Goal: Task Accomplishment & Management: Complete application form

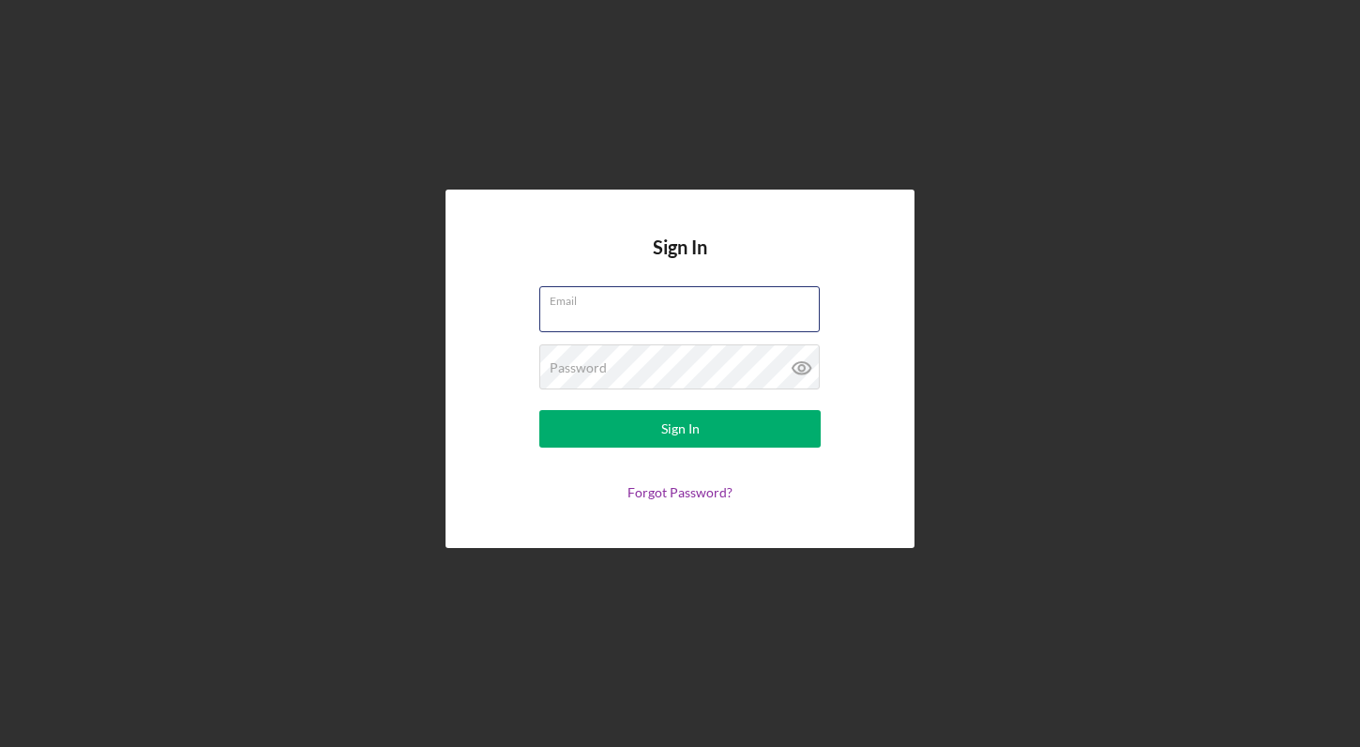
type input "[PERSON_NAME][EMAIL_ADDRESS][DOMAIN_NAME]"
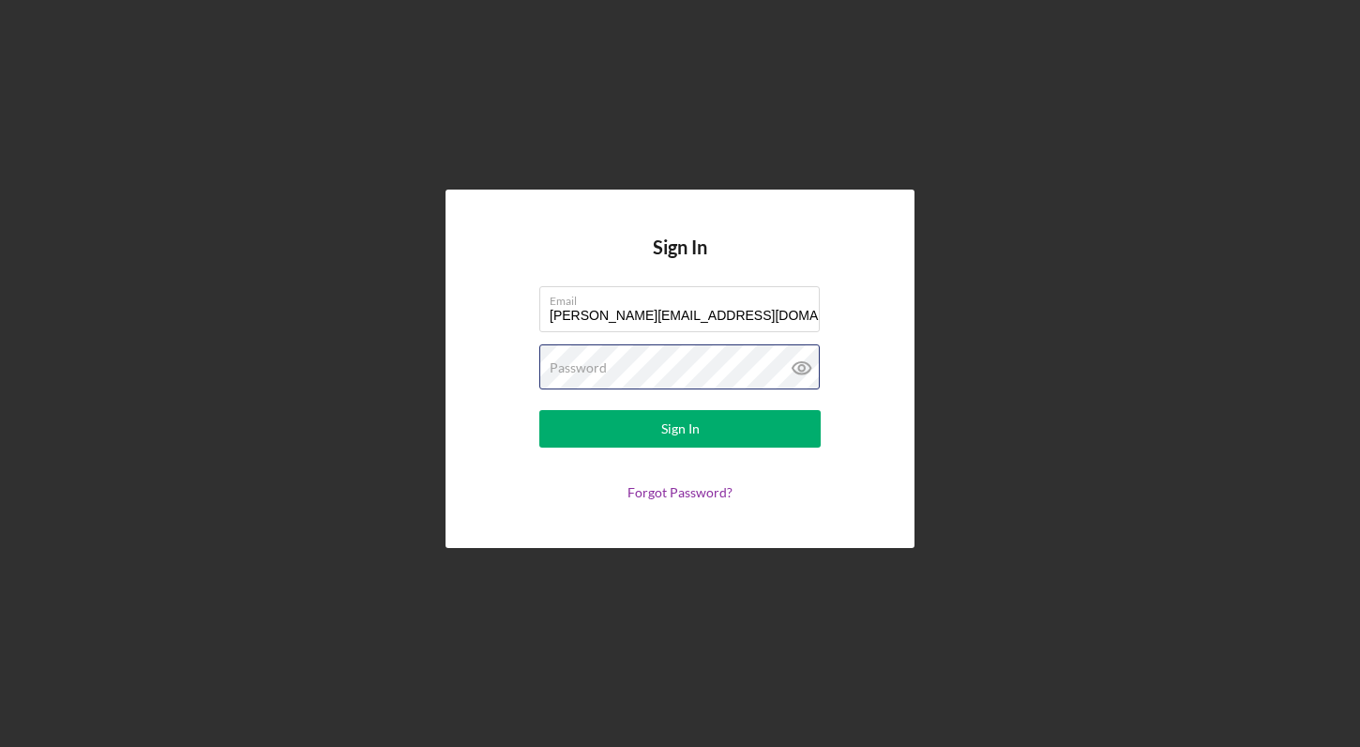
click at [680, 429] on button "Sign In" at bounding box center [679, 429] width 281 height 38
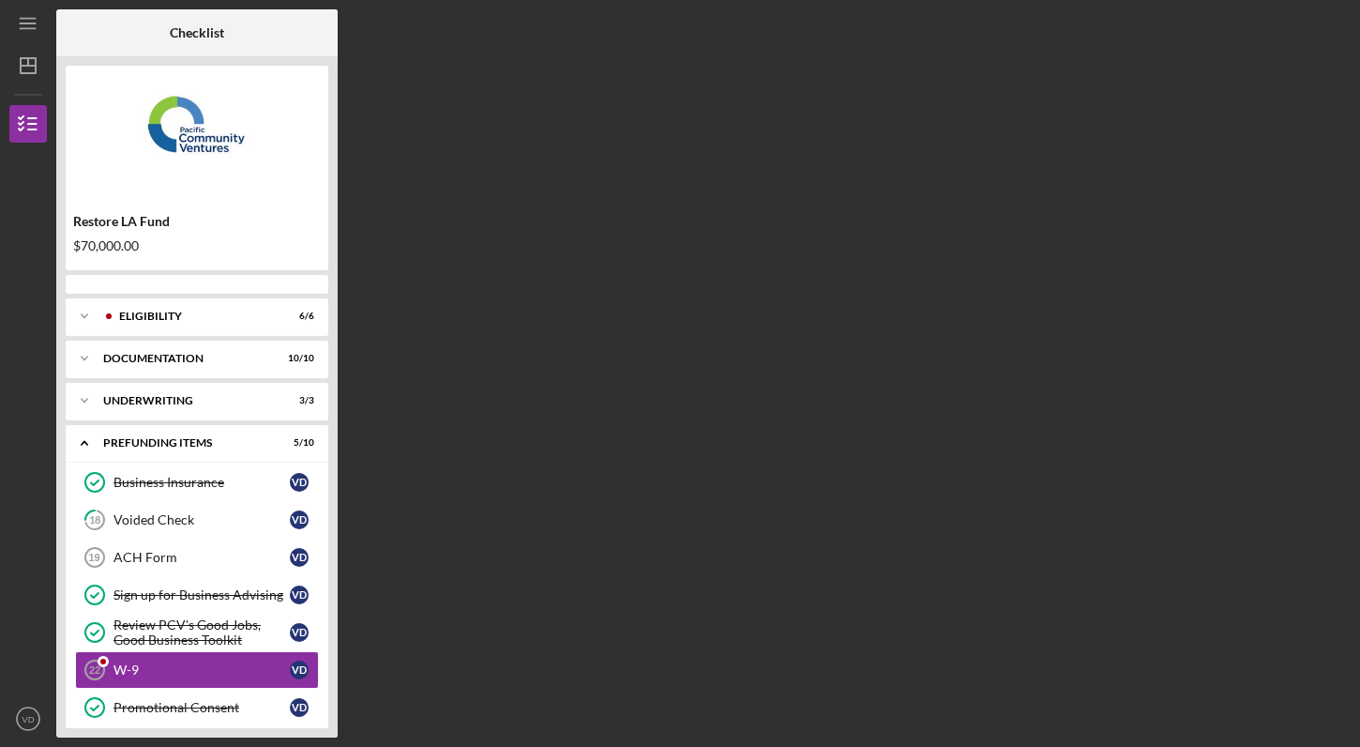
scroll to position [129, 0]
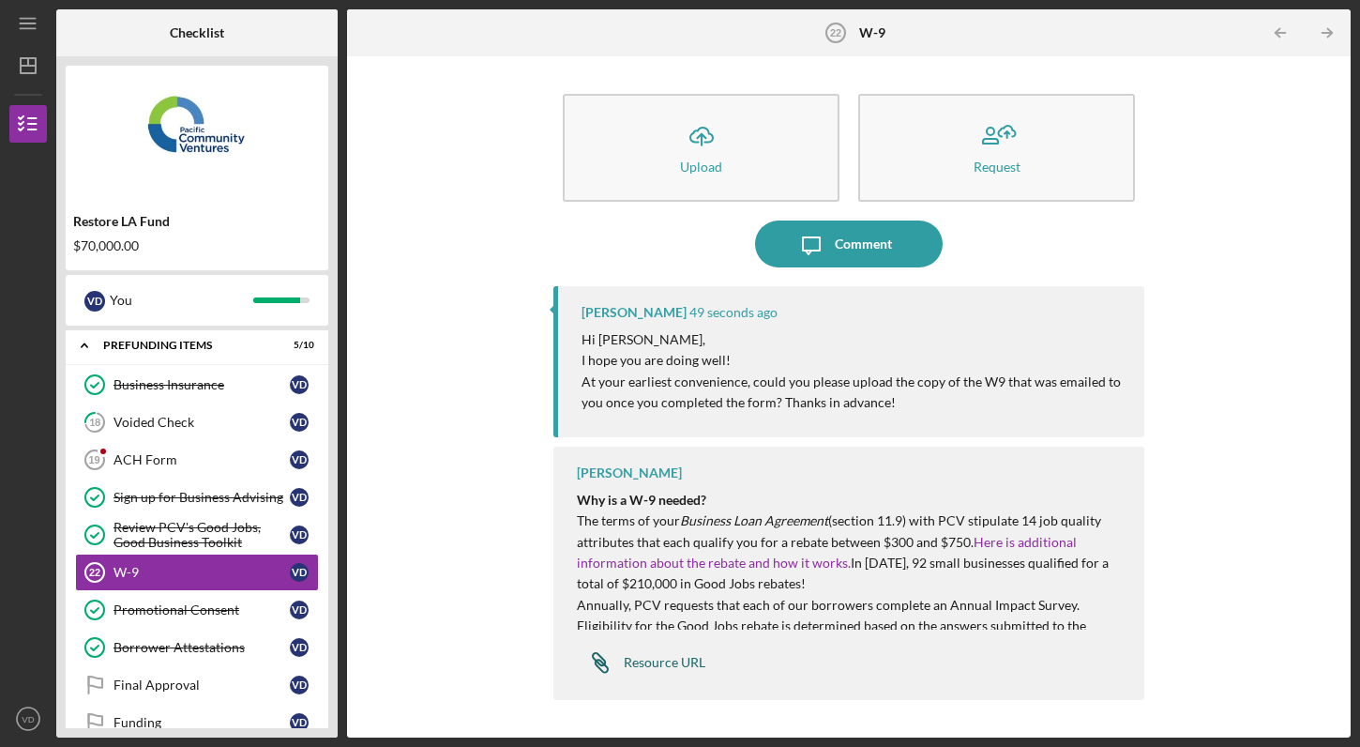
click at [605, 667] on icon "Icon/Link" at bounding box center [600, 662] width 47 height 47
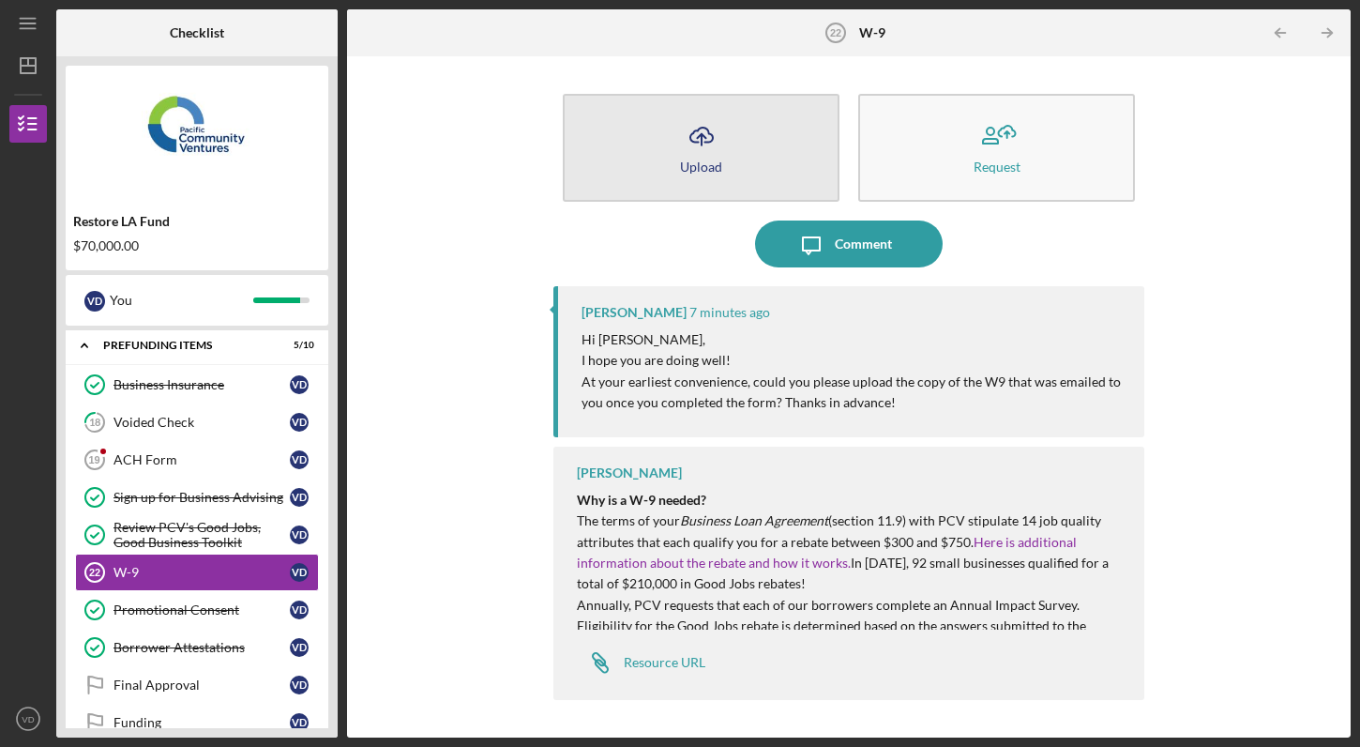
click at [746, 170] on button "Icon/Upload Upload" at bounding box center [701, 148] width 277 height 108
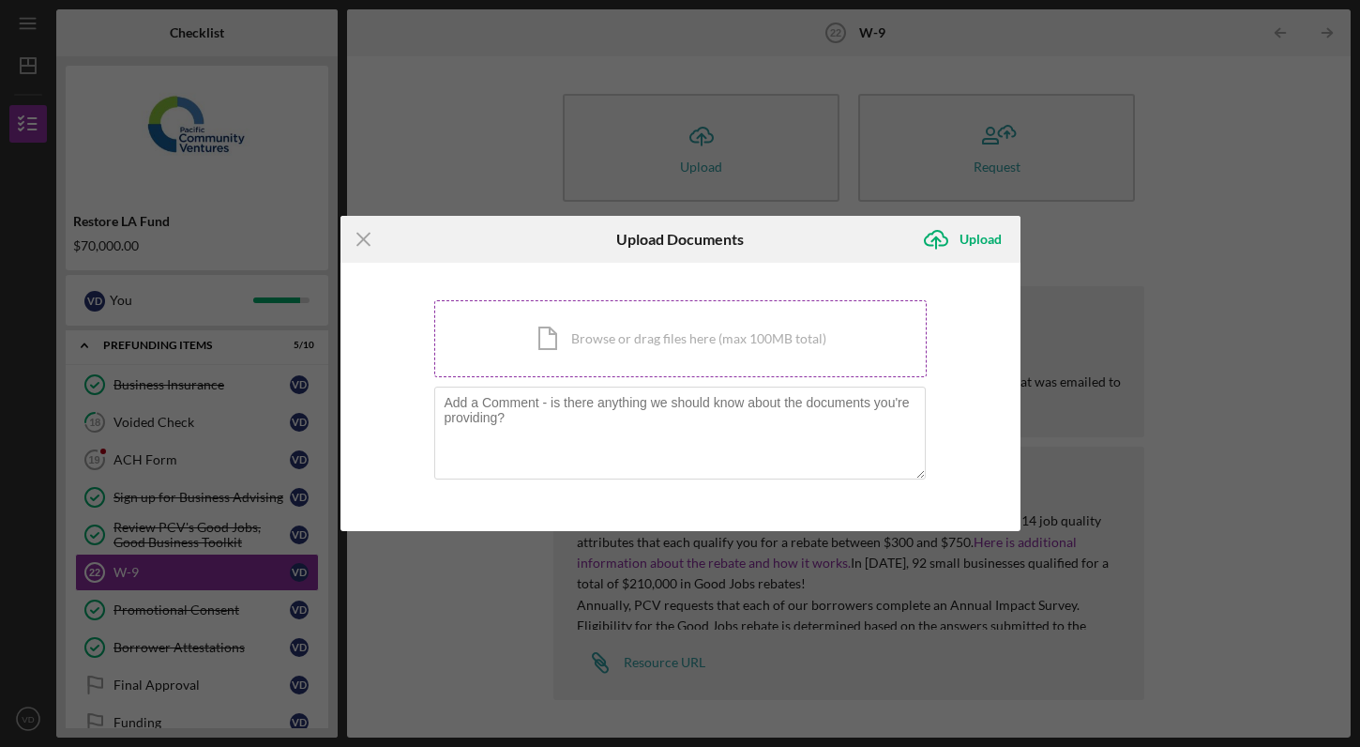
click at [664, 334] on div "Icon/Document Browse or drag files here (max 100MB total) Tap to choose files o…" at bounding box center [680, 338] width 492 height 77
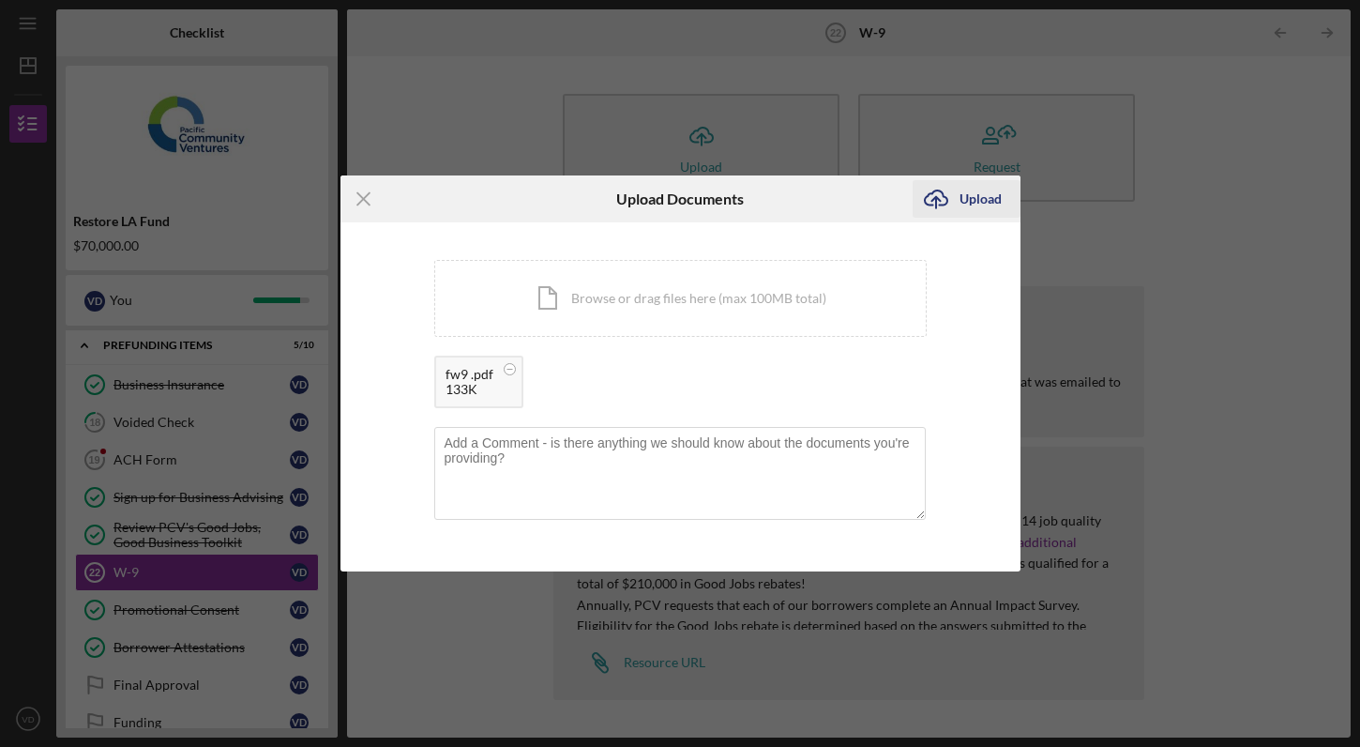
click at [969, 196] on div "Upload" at bounding box center [981, 199] width 42 height 38
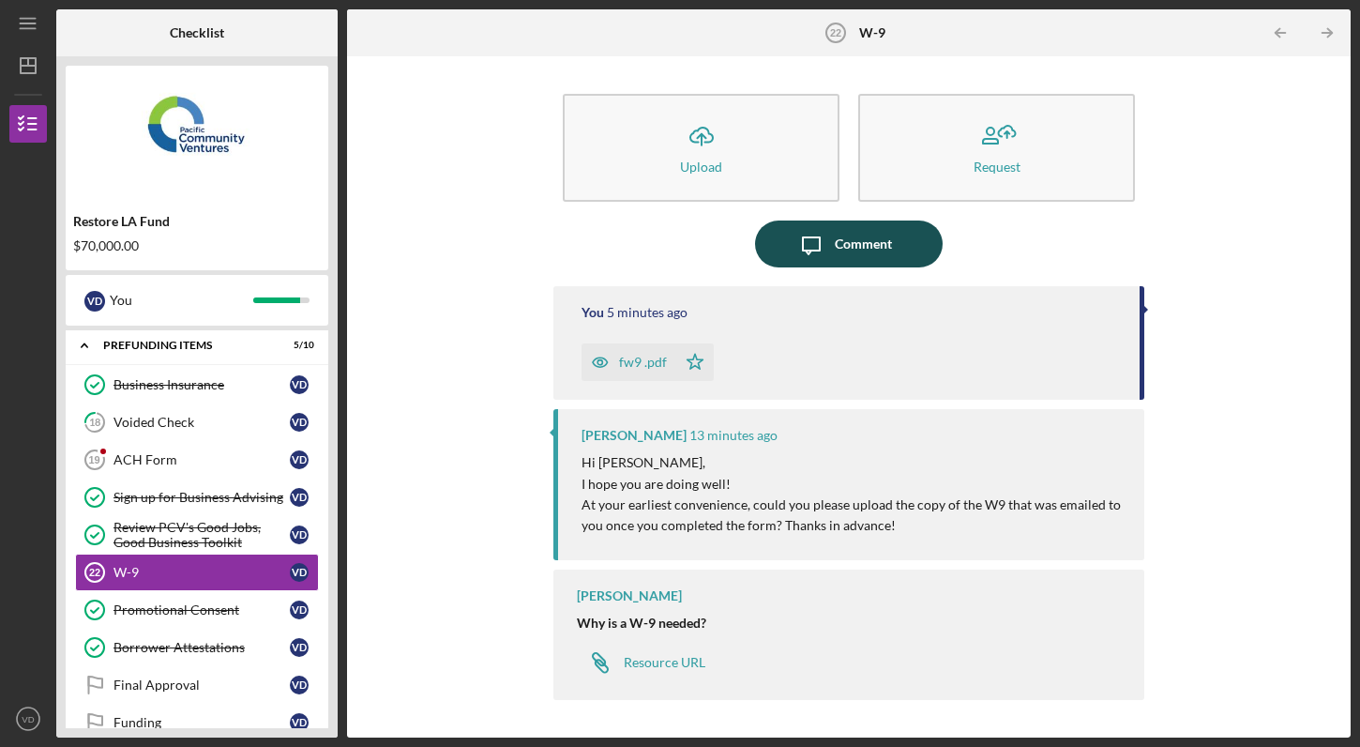
click at [879, 245] on div "Comment" at bounding box center [863, 243] width 57 height 47
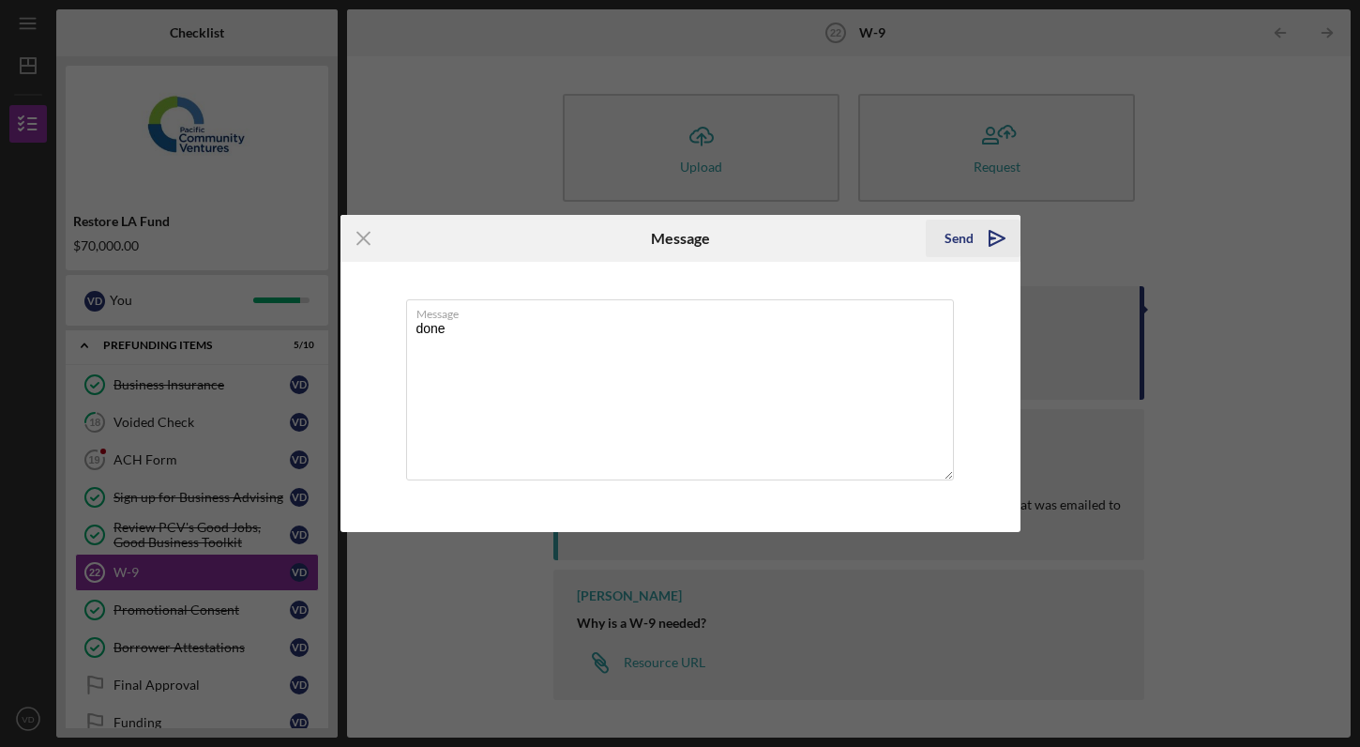
type textarea "done"
click at [962, 236] on div "Send" at bounding box center [959, 238] width 29 height 38
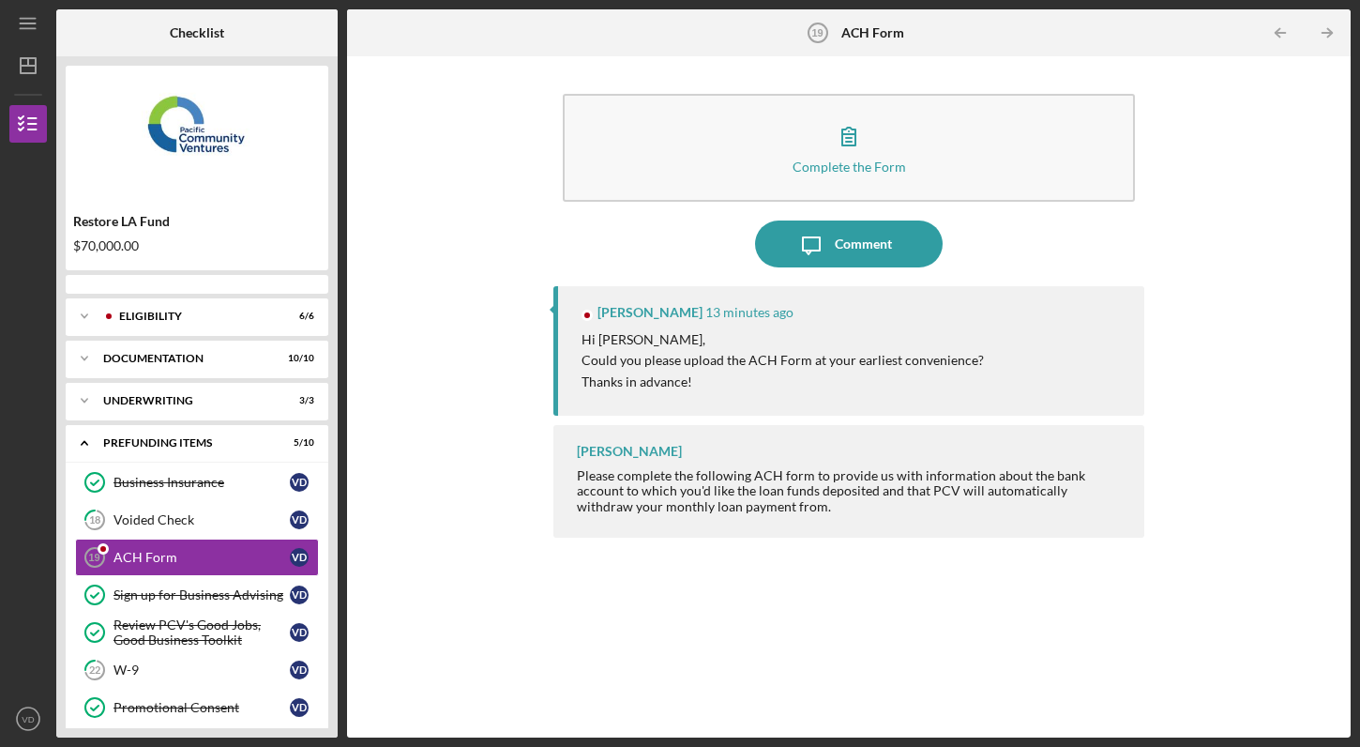
scroll to position [44, 0]
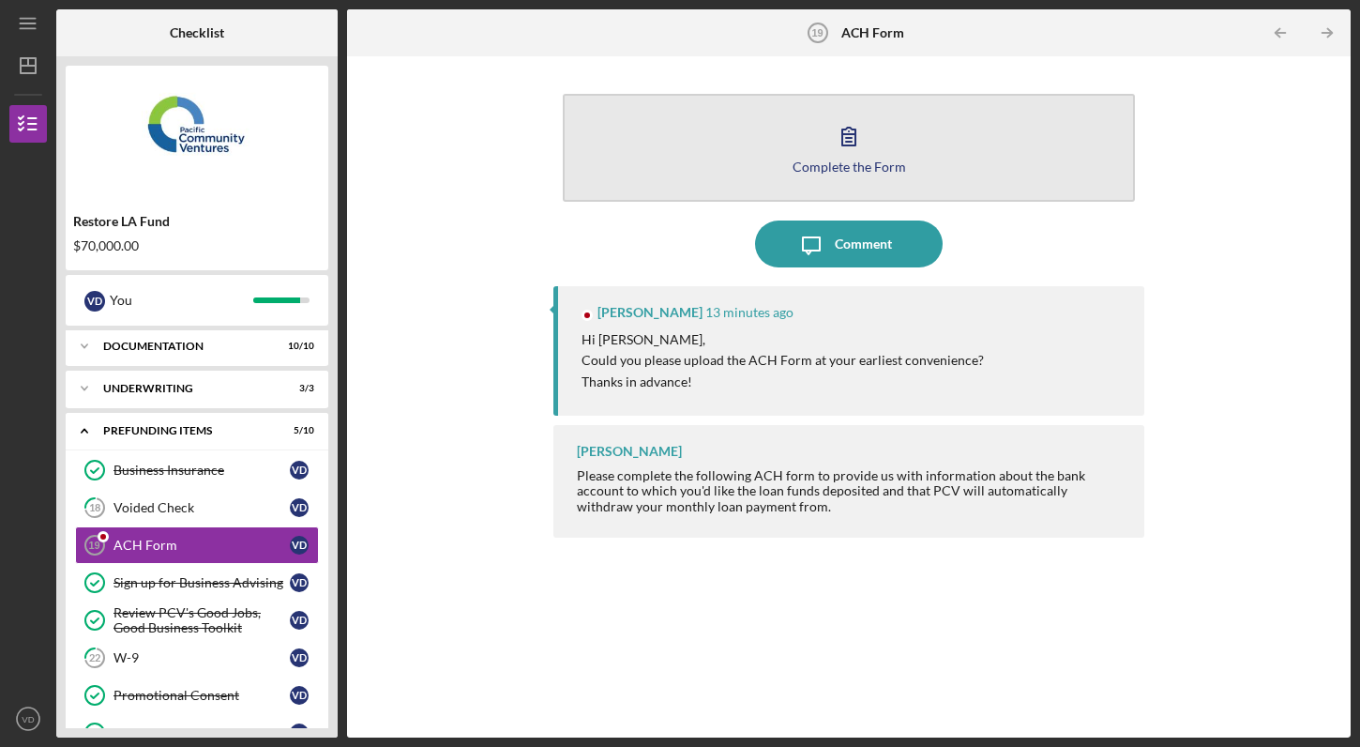
click at [838, 161] on div "Complete the Form" at bounding box center [849, 166] width 113 height 14
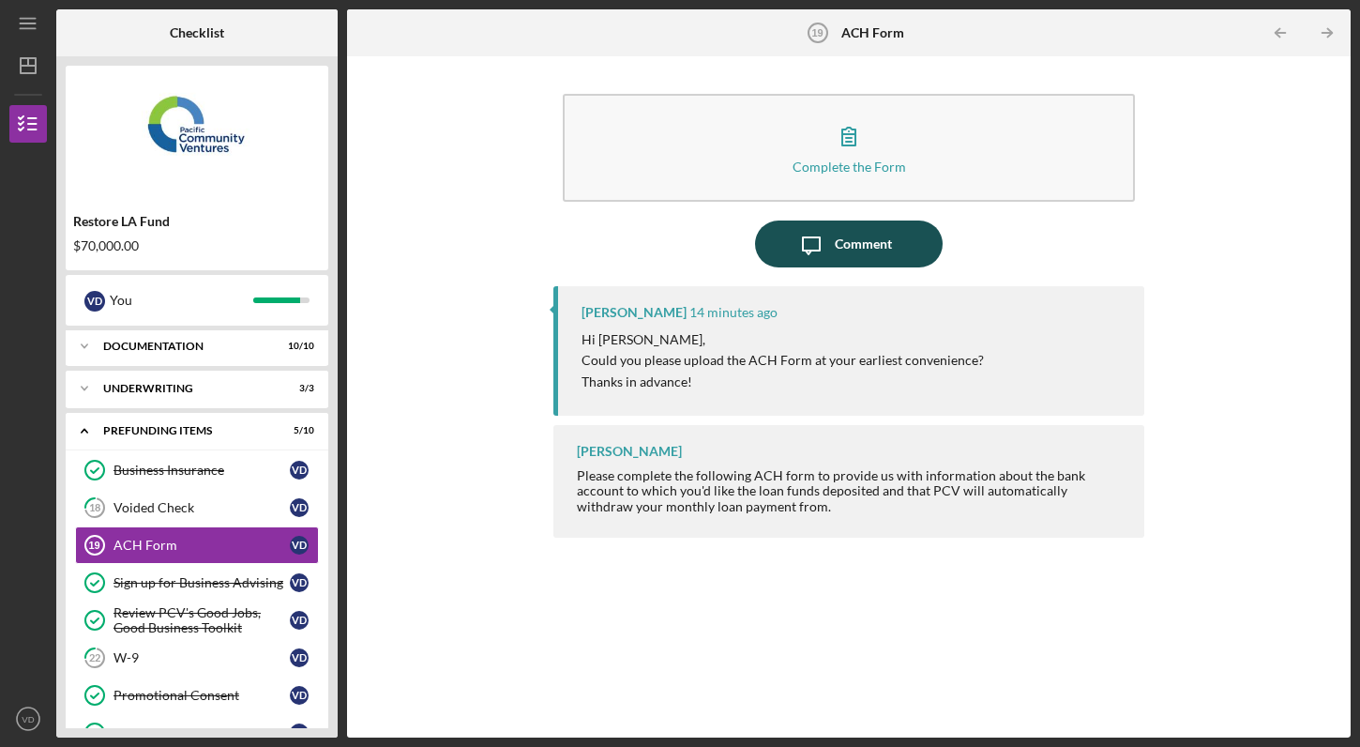
click at [831, 242] on icon "Icon/Message" at bounding box center [811, 243] width 47 height 47
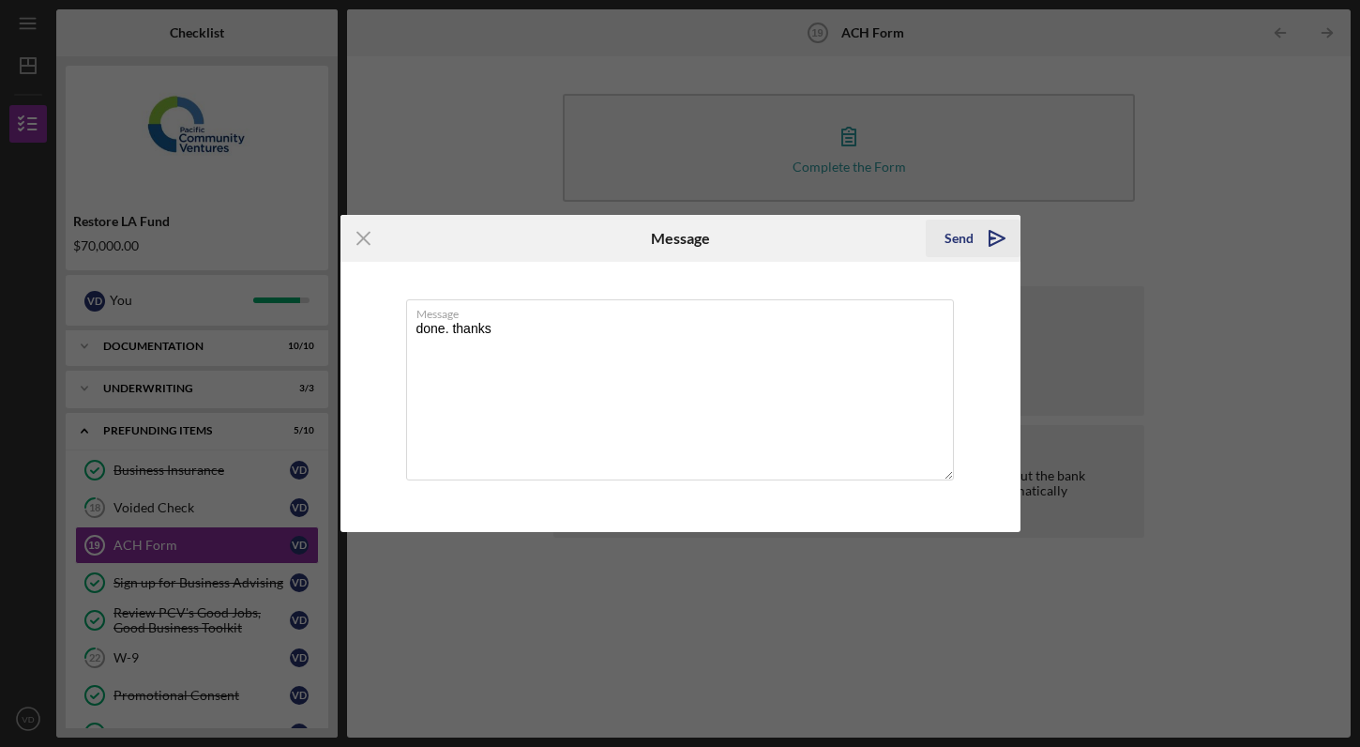
type textarea "done. thanks"
click at [961, 234] on div "Send" at bounding box center [959, 238] width 29 height 38
